Goal: Task Accomplishment & Management: Manage account settings

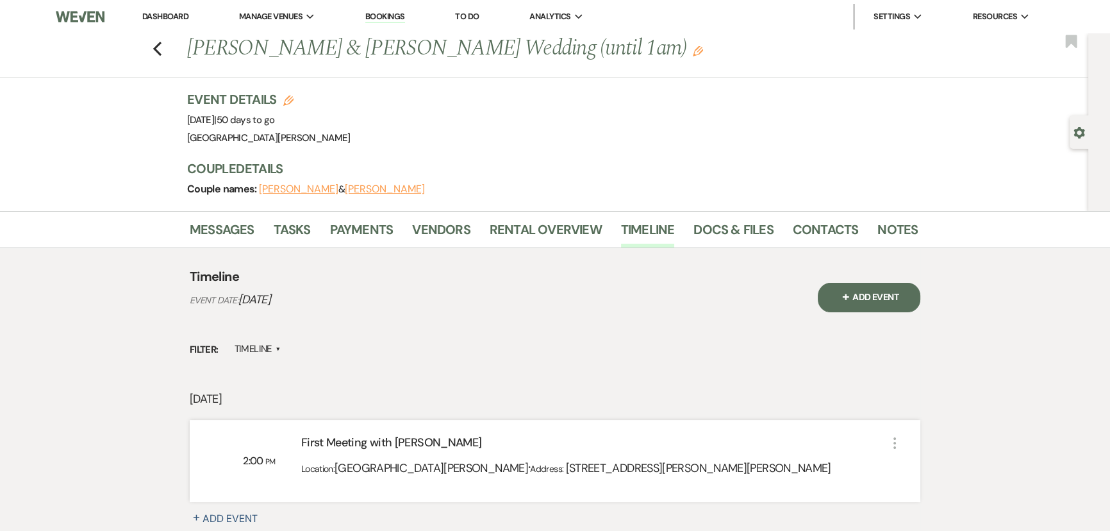
drag, startPoint x: 147, startPoint y: 13, endPoint x: 160, endPoint y: 32, distance: 22.9
click at [147, 13] on link "Dashboard" at bounding box center [165, 16] width 46 height 11
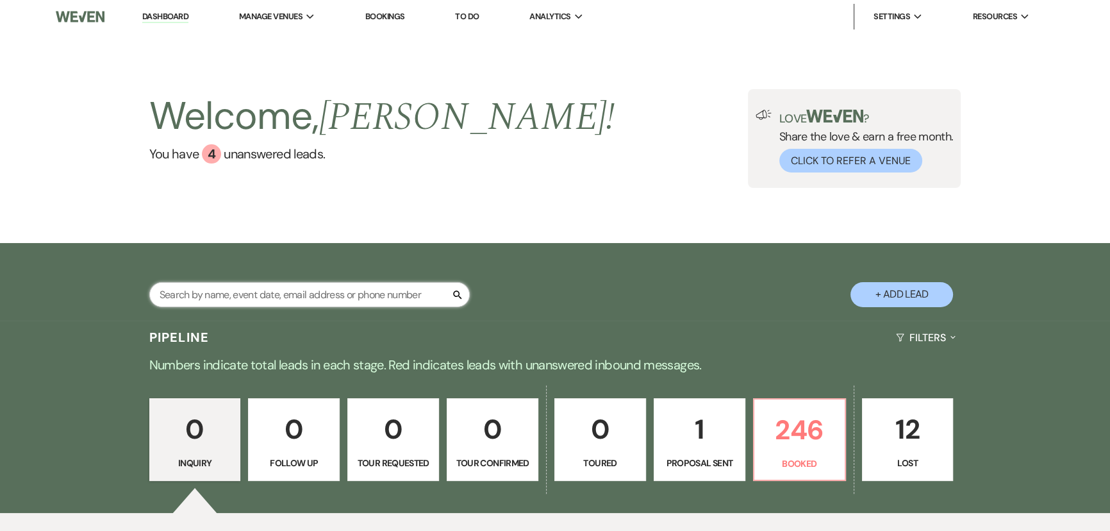
click at [333, 295] on input "text" at bounding box center [309, 294] width 320 height 25
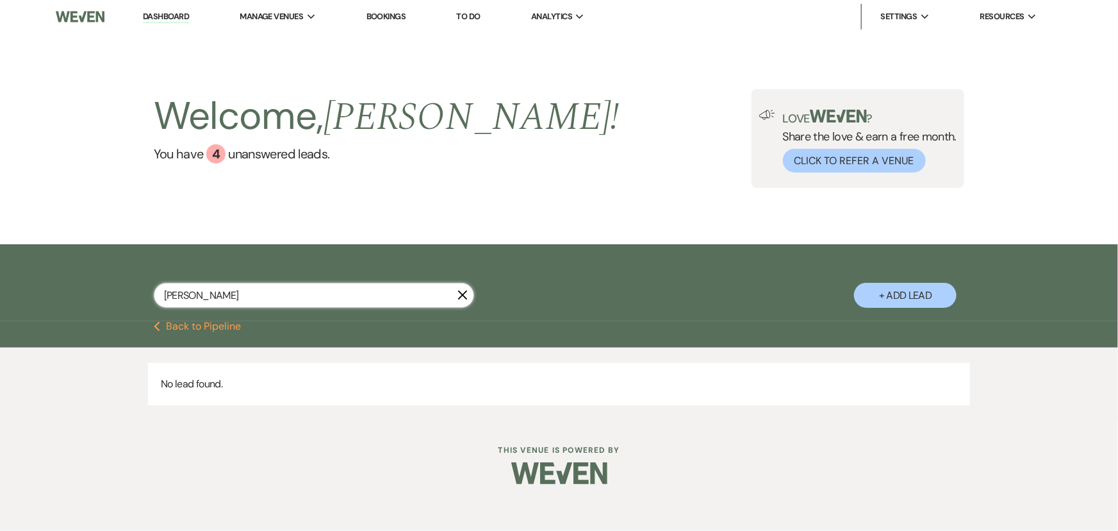
click at [297, 294] on input "[PERSON_NAME]" at bounding box center [314, 295] width 320 height 25
type input "[PERSON_NAME]"
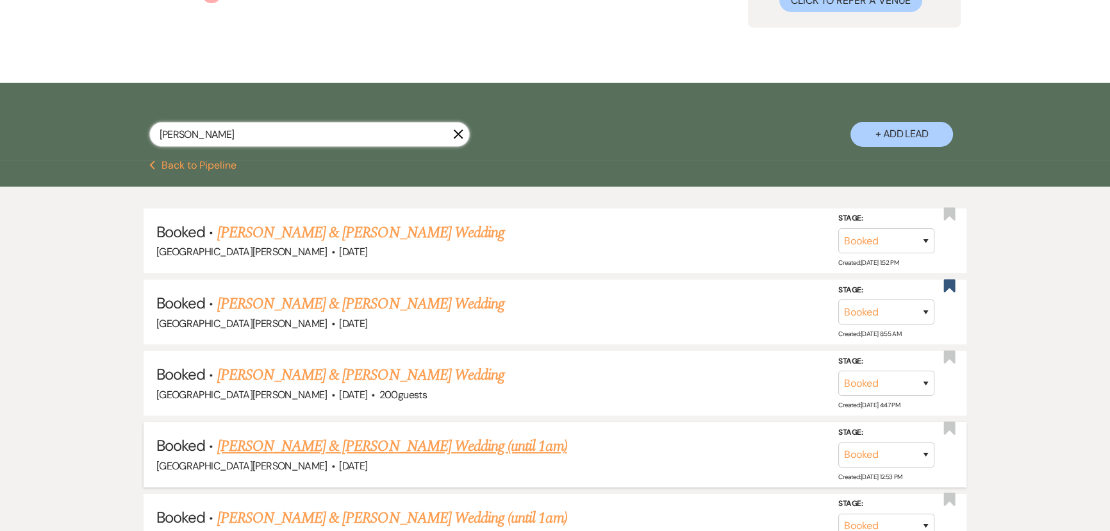
scroll to position [288, 0]
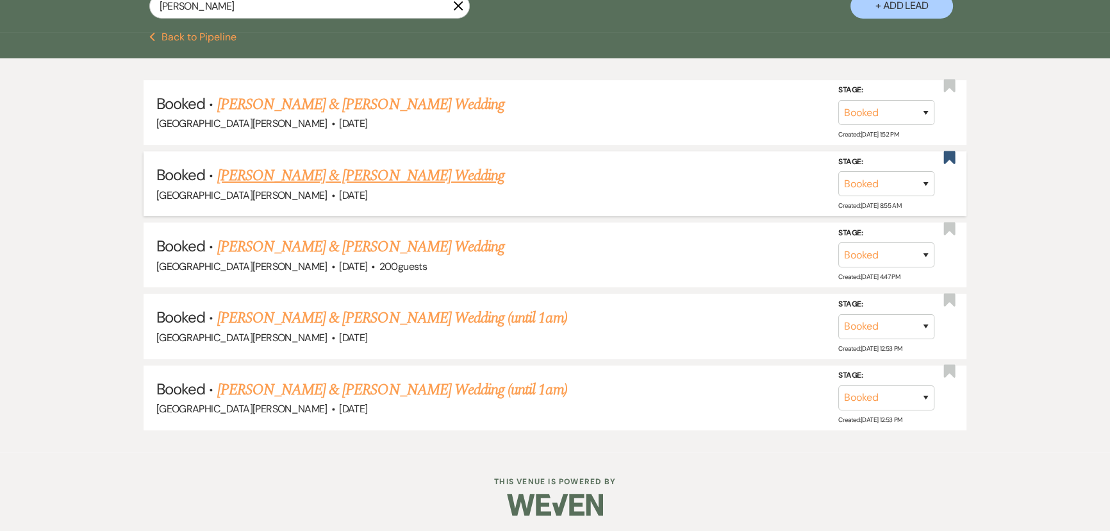
click at [333, 178] on link "[PERSON_NAME] & [PERSON_NAME] Wedding" at bounding box center [360, 175] width 287 height 23
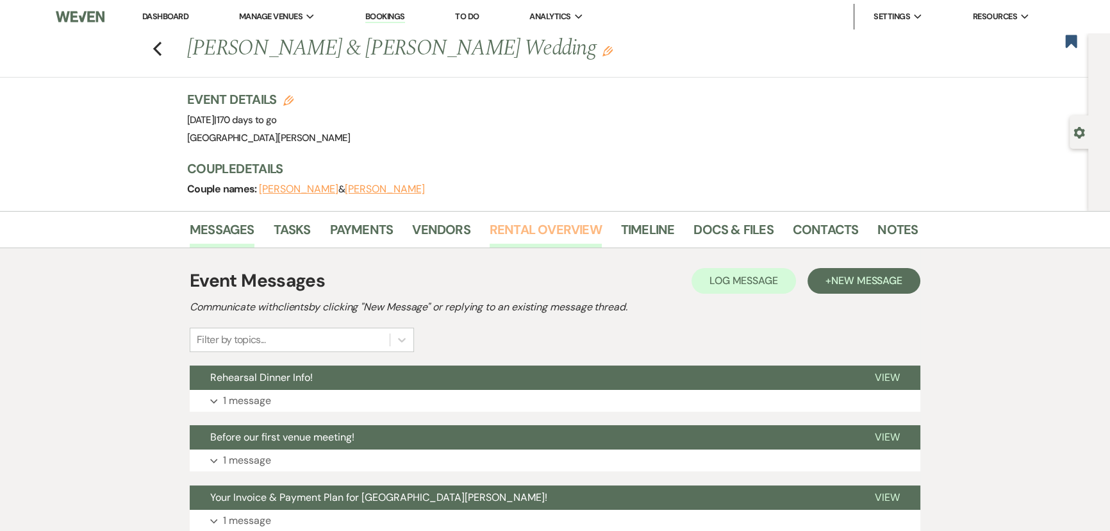
click at [528, 222] on link "Rental Overview" at bounding box center [546, 233] width 112 height 28
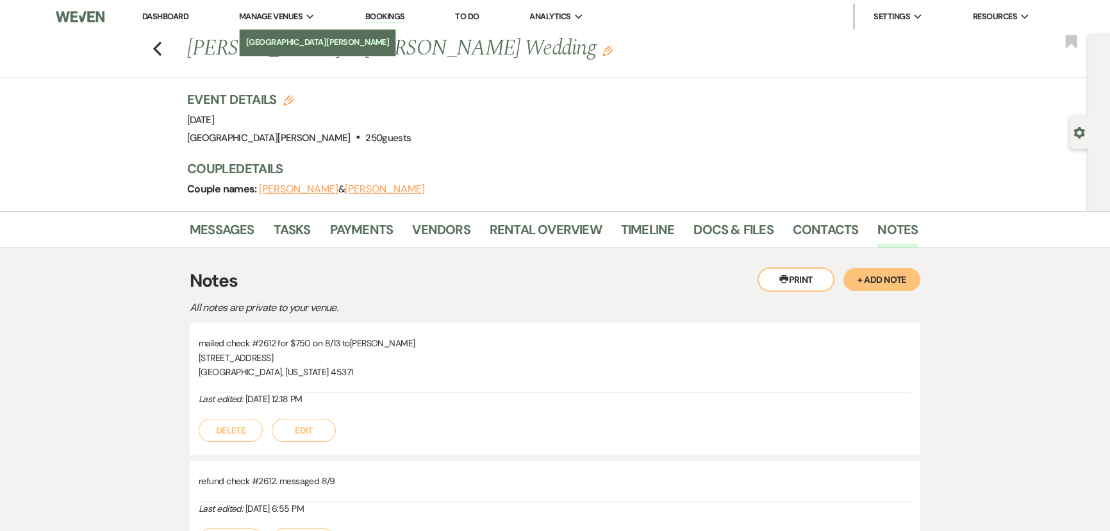
click at [293, 37] on li "[GEOGRAPHIC_DATA][PERSON_NAME]" at bounding box center [318, 42] width 144 height 13
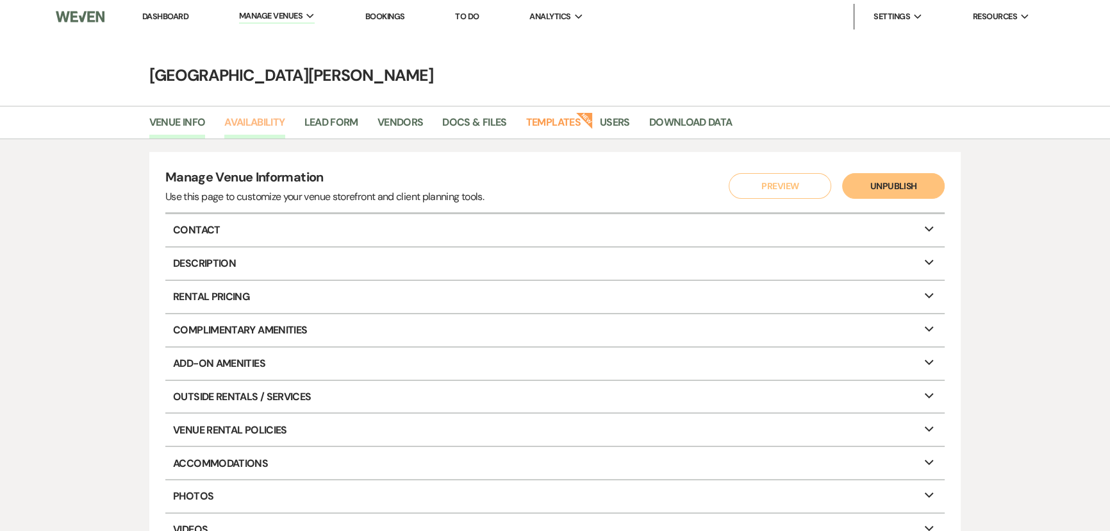
click at [254, 130] on link "Availability" at bounding box center [254, 126] width 60 height 24
select select "3"
select select "2026"
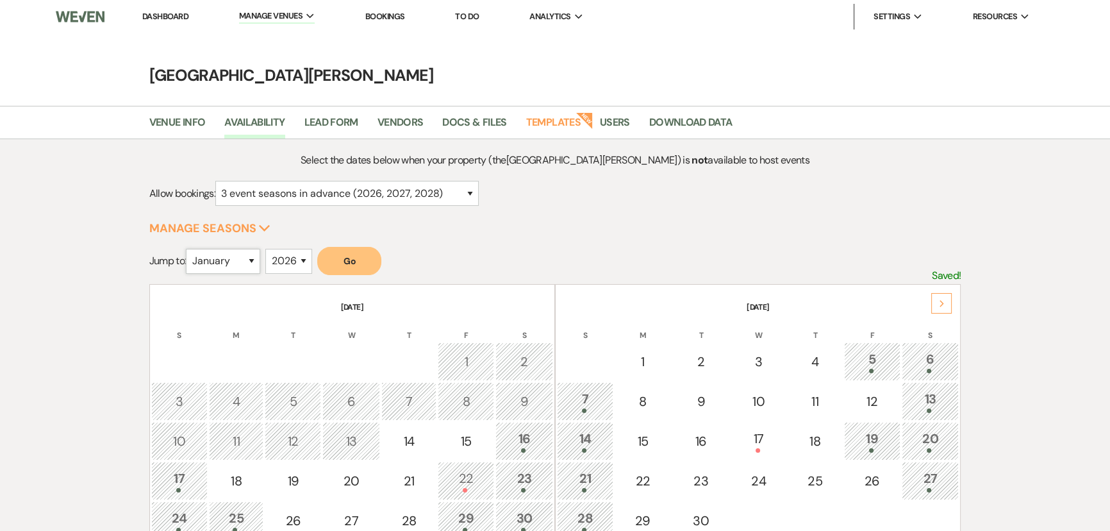
click at [240, 265] on select "January February March April May June July August September October November De…" at bounding box center [223, 261] width 74 height 25
select select "10"
click at [189, 249] on select "January February March April May June July August September October November De…" at bounding box center [223, 261] width 74 height 25
drag, startPoint x: 379, startPoint y: 244, endPoint x: 360, endPoint y: 263, distance: 27.2
click at [378, 244] on div "Select the dates below when your property (the Stone Valley Meadows ) is not av…" at bounding box center [555, 438] width 812 height 572
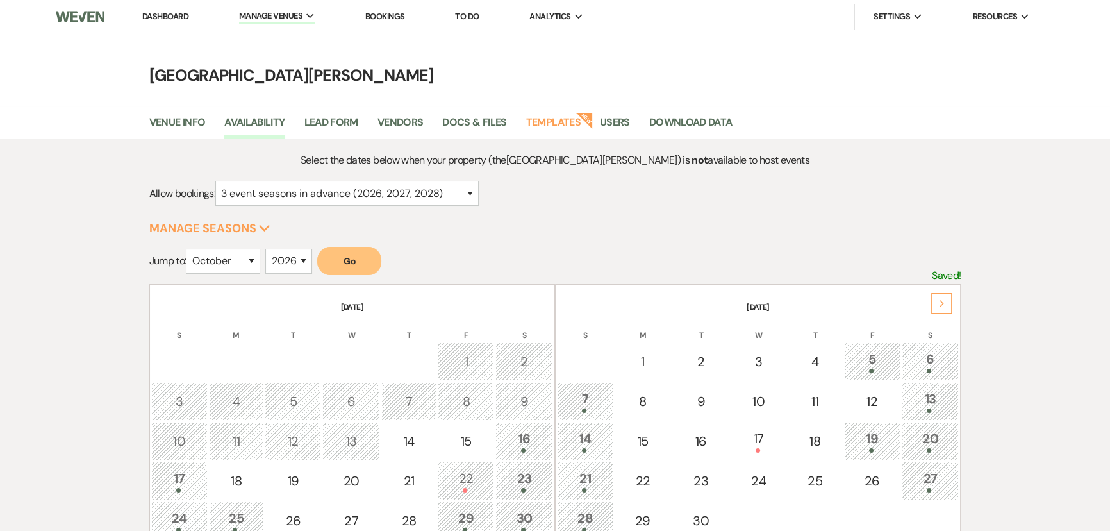
click at [357, 270] on button "Go" at bounding box center [349, 261] width 64 height 28
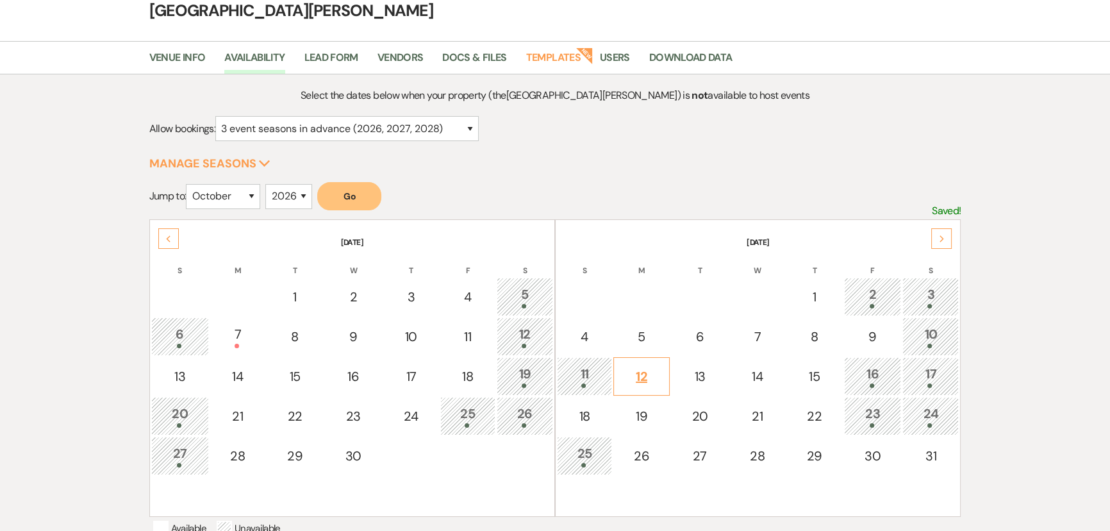
scroll to position [174, 0]
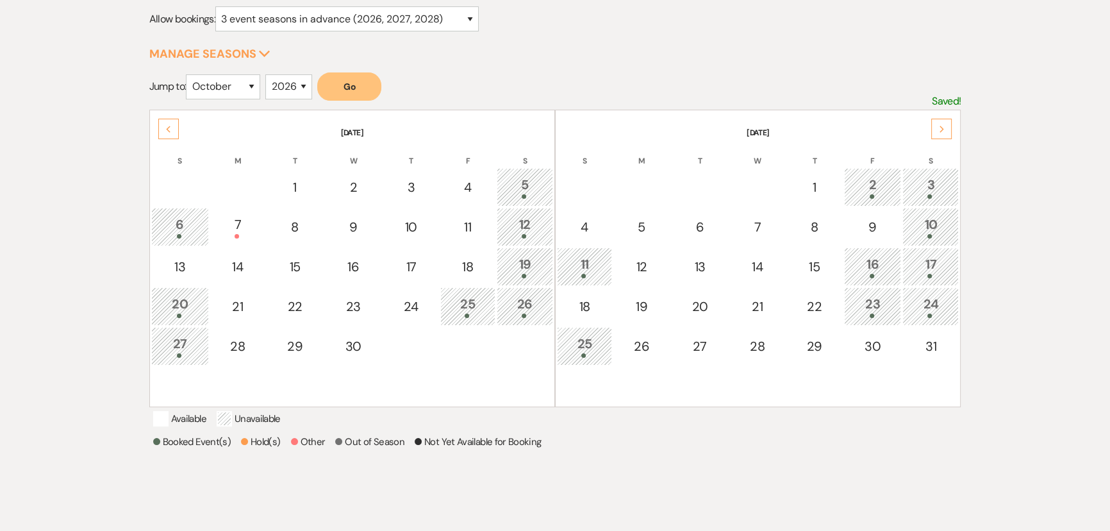
click at [925, 224] on div "10" at bounding box center [930, 227] width 42 height 24
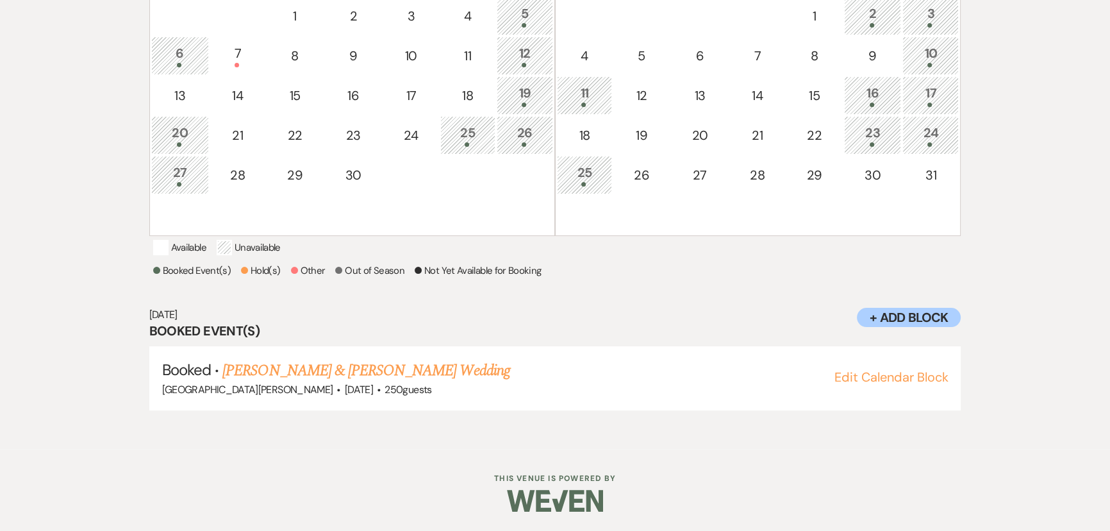
scroll to position [359, 0]
click at [655, 259] on div "Select the dates below when your property (the Stone Valley Meadows ) is not av…" at bounding box center [555, 120] width 812 height 629
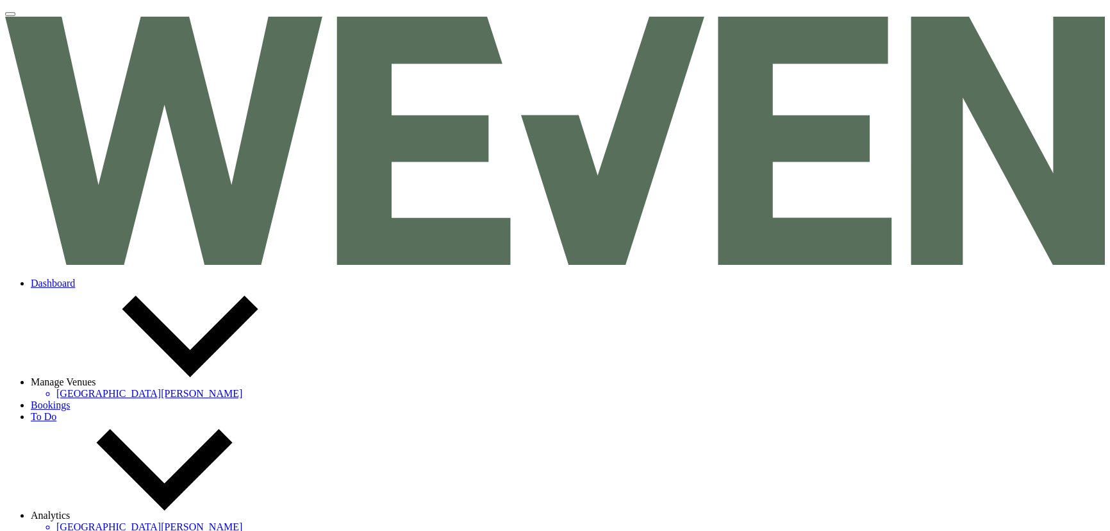
click at [75, 277] on link "Dashboard" at bounding box center [53, 282] width 44 height 11
type input "carman"
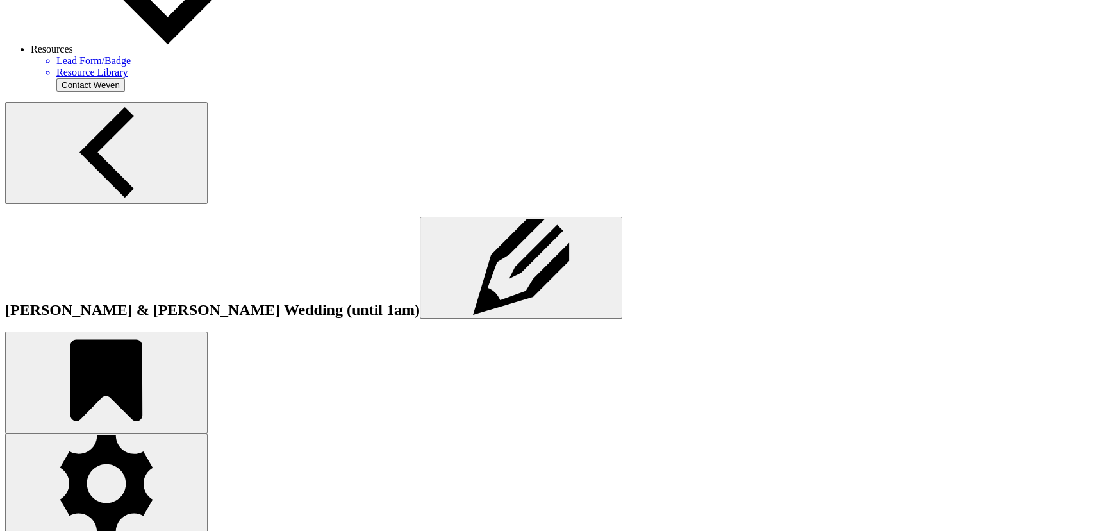
scroll to position [874, 0]
